Goal: Task Accomplishment & Management: Use online tool/utility

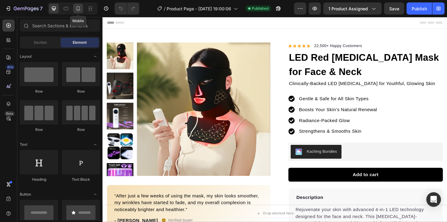
click at [77, 9] on icon at bounding box center [78, 8] width 6 height 6
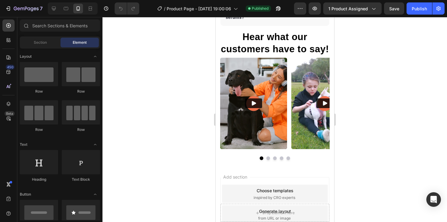
scroll to position [1464, 0]
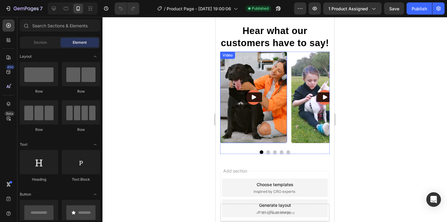
click at [231, 81] on img at bounding box center [253, 98] width 67 height 92
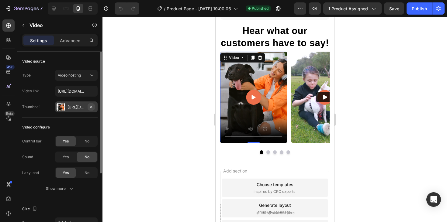
click at [92, 109] on icon "button" at bounding box center [91, 107] width 5 height 5
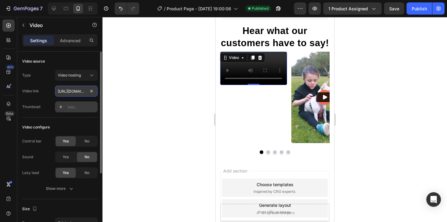
click at [64, 95] on input "[URL][DOMAIN_NAME]" at bounding box center [76, 91] width 43 height 11
paste input "d2ddbba100864764a21580ba15c275f8"
type input "[URL][DOMAIN_NAME]"
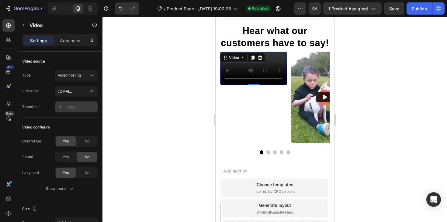
click at [173, 93] on div at bounding box center [274, 119] width 344 height 205
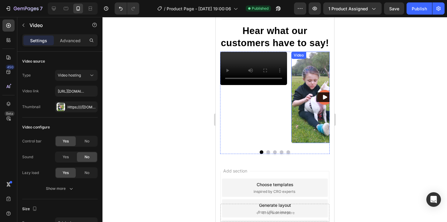
click at [304, 81] on img at bounding box center [324, 98] width 67 height 92
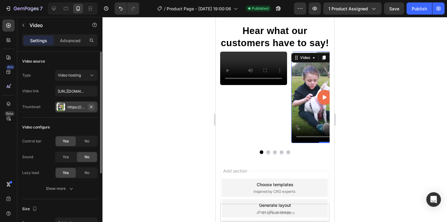
click at [92, 107] on icon "button" at bounding box center [91, 107] width 5 height 5
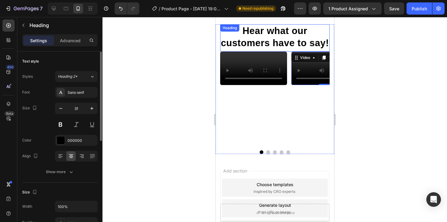
click at [225, 49] on h2 "Hear what our customers have to say!" at bounding box center [274, 37] width 109 height 26
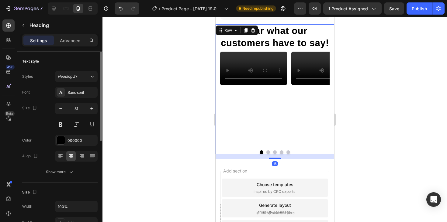
click at [218, 49] on div "Hear what our customers have to say! Heading Video Video Video Video Video Caro…" at bounding box center [274, 89] width 118 height 130
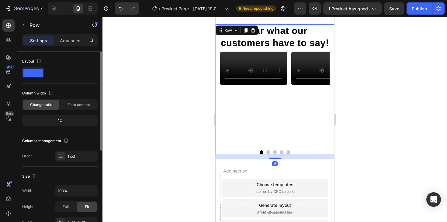
click at [217, 62] on div "Hear what our customers have to say! Heading Video Video Video Video Video Caro…" at bounding box center [274, 89] width 118 height 130
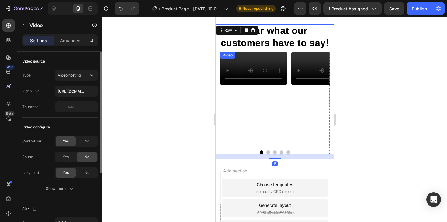
click at [226, 65] on video at bounding box center [253, 68] width 67 height 33
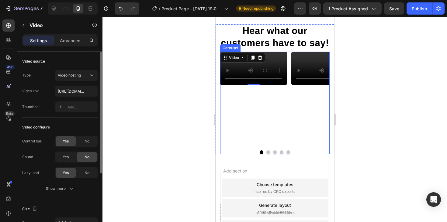
click at [266, 154] on div "Video 0 Video Video Video Video Carousel" at bounding box center [274, 103] width 109 height 103
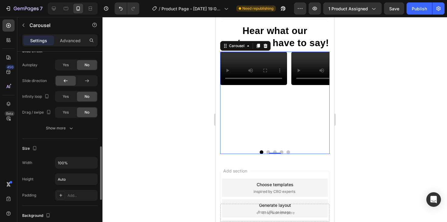
scroll to position [325, 0]
click at [66, 130] on div "Show more" at bounding box center [60, 128] width 28 height 6
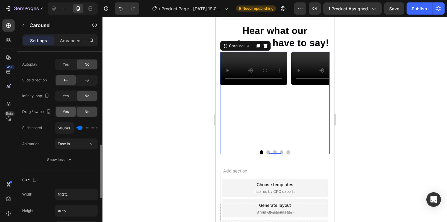
click at [66, 114] on span "Yes" at bounding box center [66, 111] width 6 height 5
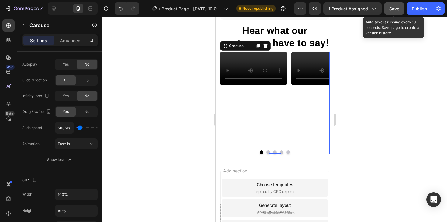
click at [391, 8] on span "Save" at bounding box center [394, 8] width 10 height 5
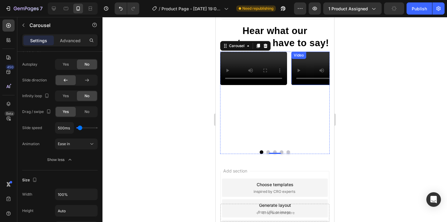
click at [300, 78] on video at bounding box center [324, 68] width 67 height 33
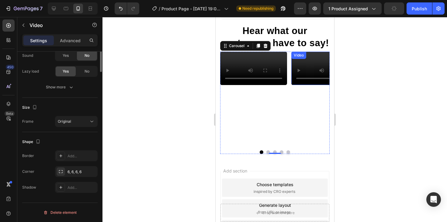
scroll to position [0, 0]
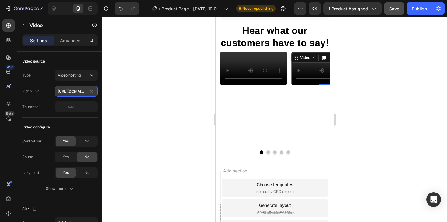
click at [71, 92] on input "[URL][DOMAIN_NAME]" at bounding box center [76, 91] width 43 height 11
type input "[URL][DOMAIN_NAME]"
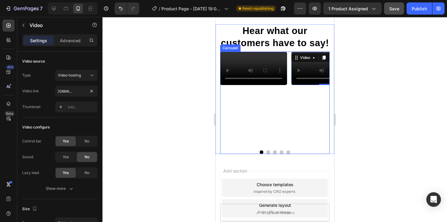
click at [280, 154] on button "Dot" at bounding box center [281, 152] width 4 height 4
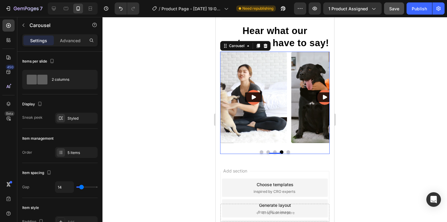
click at [274, 154] on button "Dot" at bounding box center [275, 152] width 4 height 4
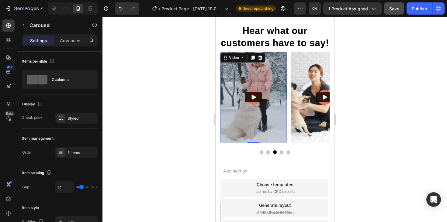
click at [266, 74] on img at bounding box center [253, 98] width 67 height 92
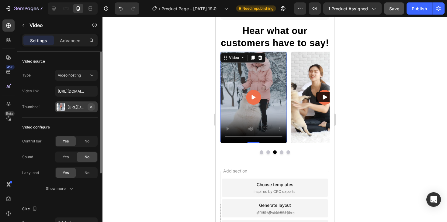
click at [90, 107] on icon "button" at bounding box center [91, 107] width 5 height 5
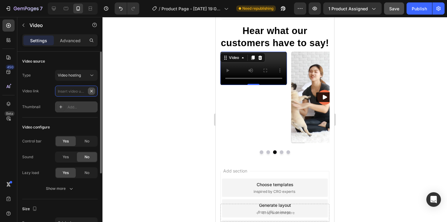
scroll to position [0, 0]
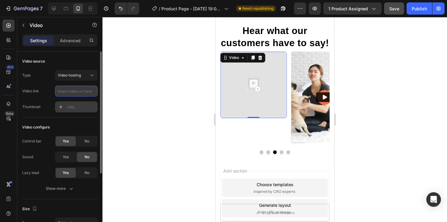
paste input "[URL][DOMAIN_NAME]"
type input "[URL][DOMAIN_NAME]"
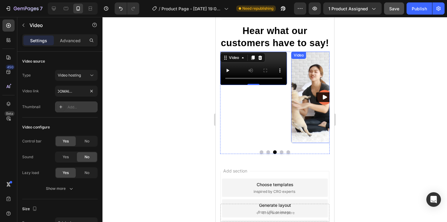
click at [305, 115] on img at bounding box center [324, 98] width 67 height 92
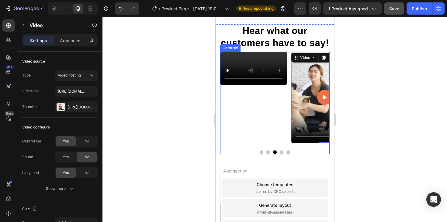
click at [307, 143] on div "Video 0" at bounding box center [324, 98] width 67 height 92
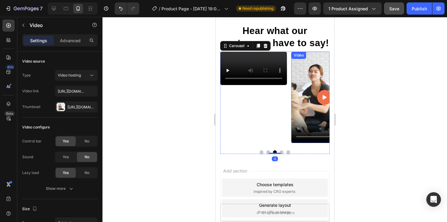
click at [300, 107] on video at bounding box center [324, 98] width 67 height 92
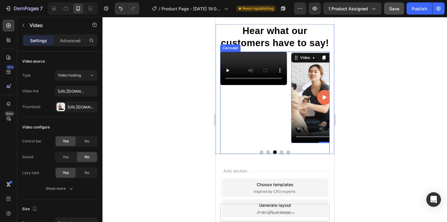
click at [281, 154] on button "Dot" at bounding box center [281, 152] width 4 height 4
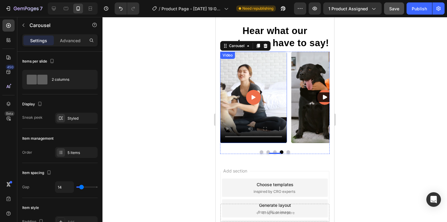
click at [257, 83] on video at bounding box center [253, 98] width 67 height 92
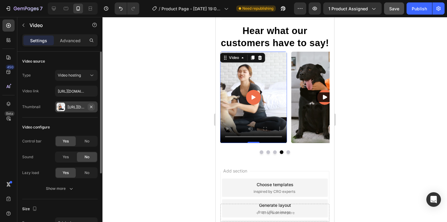
click at [91, 107] on icon "button" at bounding box center [91, 107] width 5 height 5
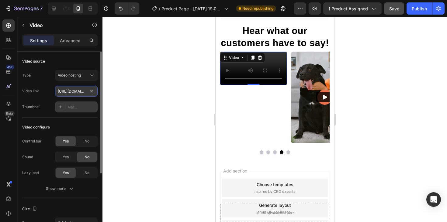
click at [80, 91] on input "[URL][DOMAIN_NAME]" at bounding box center [76, 91] width 43 height 11
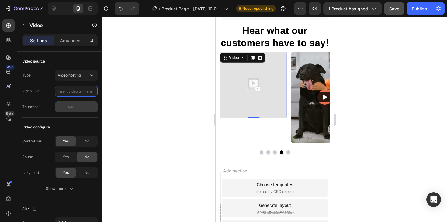
paste input "[URL][DOMAIN_NAME]"
type input "[URL][DOMAIN_NAME]"
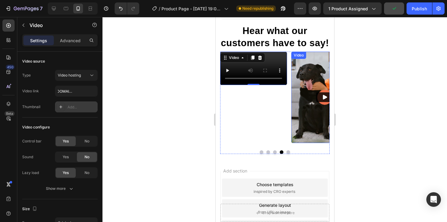
click at [308, 131] on img at bounding box center [324, 98] width 67 height 92
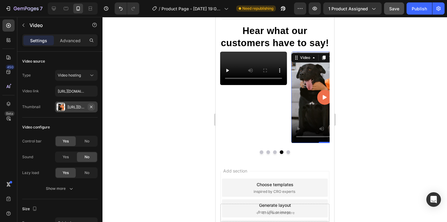
click at [92, 108] on icon "button" at bounding box center [91, 106] width 2 height 2
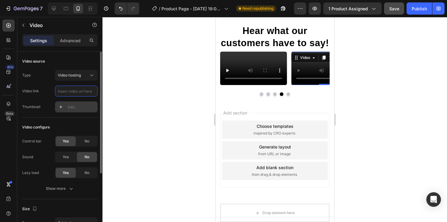
scroll to position [0, 0]
click at [304, 85] on div "Video 0" at bounding box center [324, 68] width 67 height 33
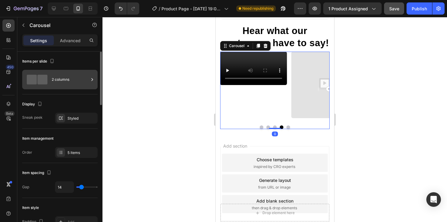
click at [66, 81] on div "2 columns" at bounding box center [70, 80] width 37 height 14
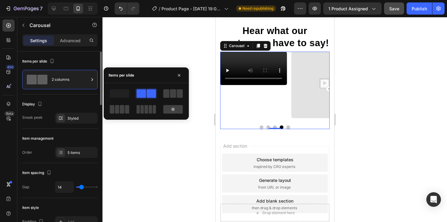
click at [65, 108] on div "Display" at bounding box center [59, 104] width 75 height 10
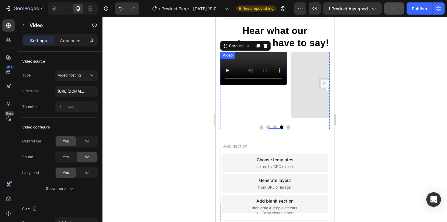
click at [267, 72] on video at bounding box center [253, 68] width 67 height 33
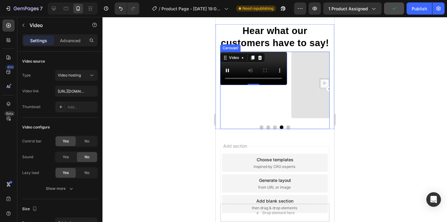
click at [309, 118] on div "Video" at bounding box center [324, 85] width 67 height 67
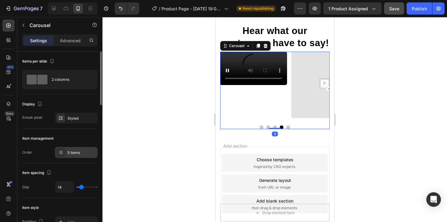
click at [68, 149] on div "5 items" at bounding box center [76, 152] width 43 height 11
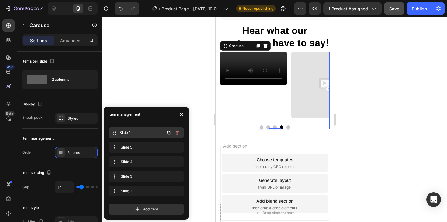
click at [134, 136] on div "Slide 1 Slide 1" at bounding box center [137, 133] width 53 height 9
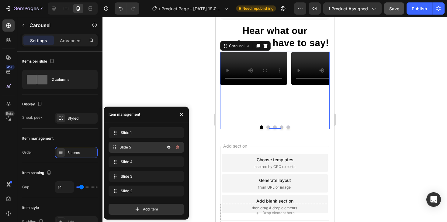
click at [136, 145] on span "Slide 5" at bounding box center [141, 147] width 45 height 5
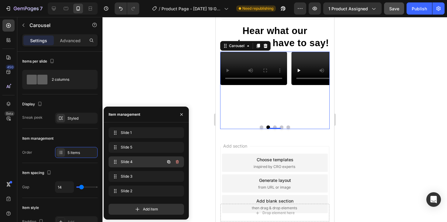
click at [139, 164] on span "Slide 4" at bounding box center [138, 161] width 34 height 5
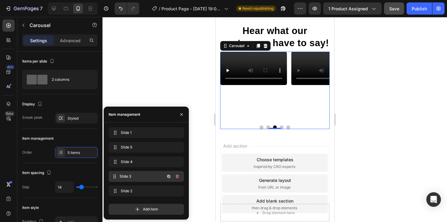
click at [141, 177] on span "Slide 3" at bounding box center [141, 176] width 45 height 5
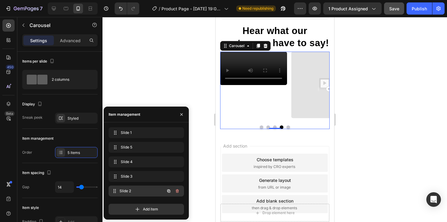
click at [143, 186] on div "Slide 2 Slide 2" at bounding box center [145, 191] width 75 height 11
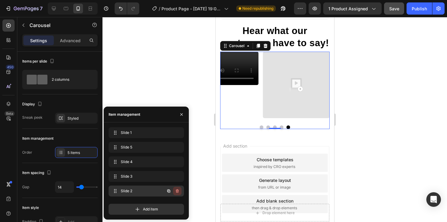
click at [177, 189] on icon "button" at bounding box center [177, 191] width 5 height 5
click at [178, 190] on div "Delete" at bounding box center [172, 190] width 11 height 5
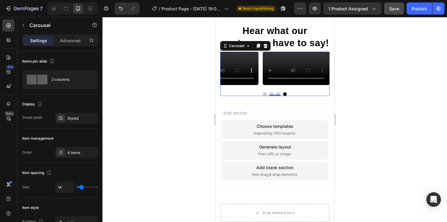
click at [170, 108] on div at bounding box center [274, 119] width 344 height 205
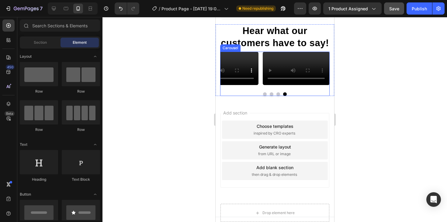
click at [264, 96] on button "Dot" at bounding box center [265, 94] width 4 height 4
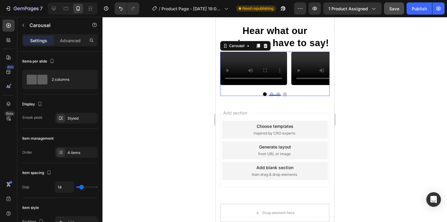
click at [271, 96] on button "Dot" at bounding box center [271, 94] width 4 height 4
click at [277, 96] on div "Video Video Video Video Carousel 0" at bounding box center [274, 74] width 109 height 44
click at [157, 89] on div at bounding box center [274, 119] width 344 height 205
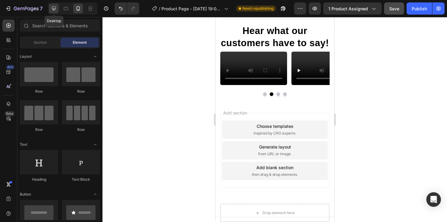
click at [52, 7] on icon at bounding box center [54, 9] width 4 height 4
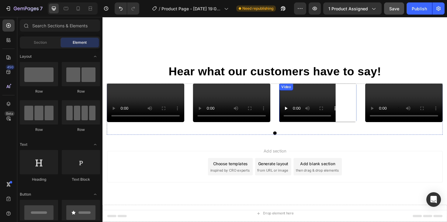
scroll to position [1512, 0]
click at [70, 5] on div at bounding box center [66, 9] width 10 height 10
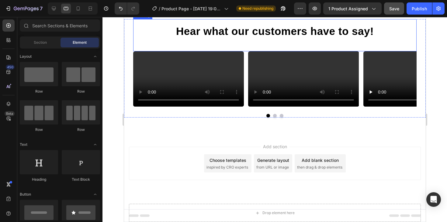
scroll to position [1657, 0]
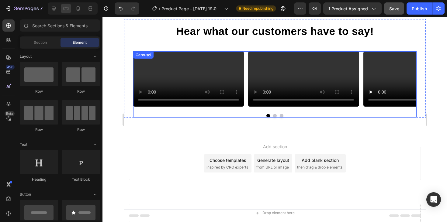
click at [275, 118] on button "Dot" at bounding box center [275, 116] width 4 height 4
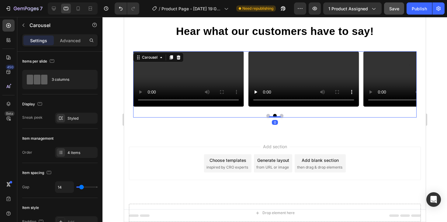
click at [282, 118] on button "Dot" at bounding box center [281, 116] width 4 height 4
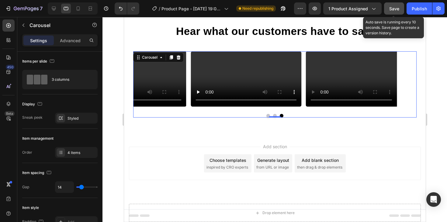
click at [392, 12] on div "Save" at bounding box center [394, 8] width 10 height 6
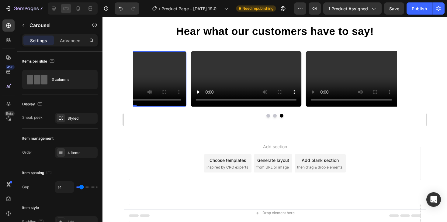
click at [155, 107] on video at bounding box center [130, 78] width 111 height 55
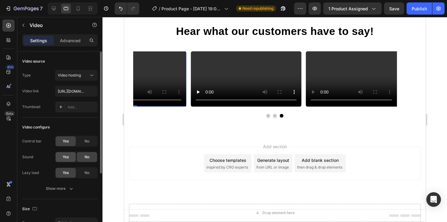
click at [72, 158] on div "Yes" at bounding box center [66, 157] width 20 height 10
click at [51, 8] on icon at bounding box center [54, 8] width 6 height 6
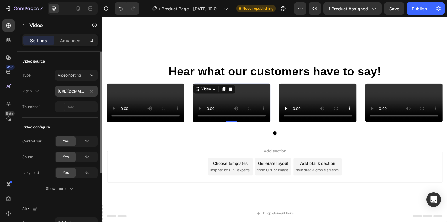
scroll to position [1455, 0]
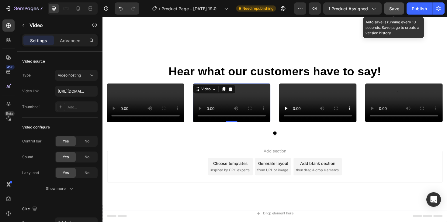
click at [394, 5] on button "Save" at bounding box center [394, 8] width 20 height 12
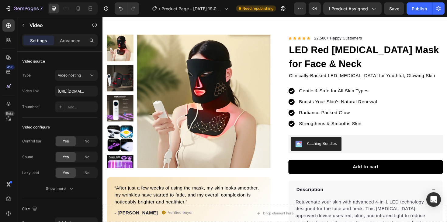
scroll to position [0, 0]
